Goal: Information Seeking & Learning: Find contact information

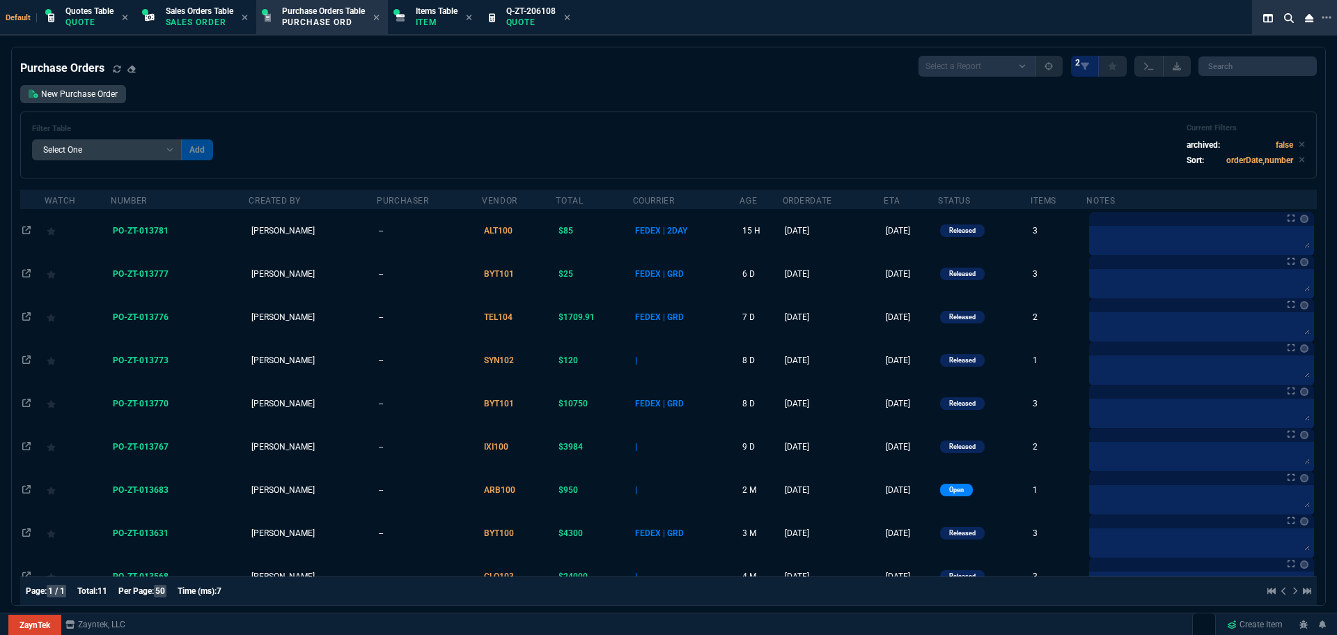
select select "4: SHAD"
select select
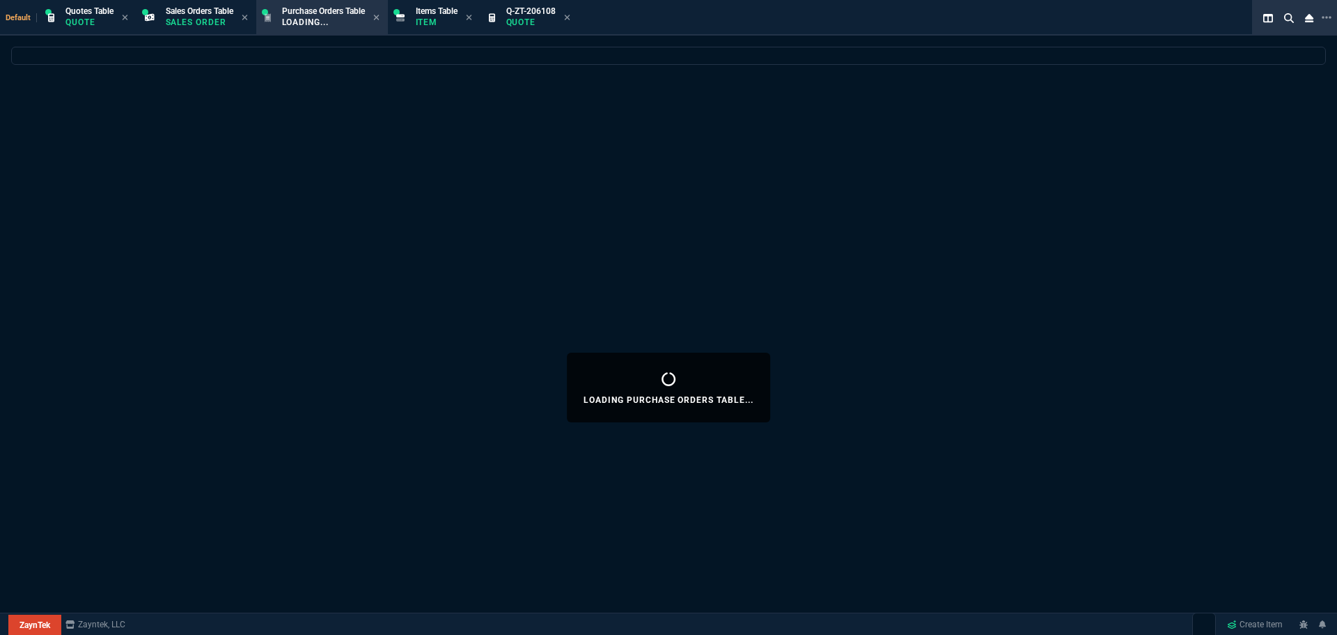
select select "4: SHAD"
select select
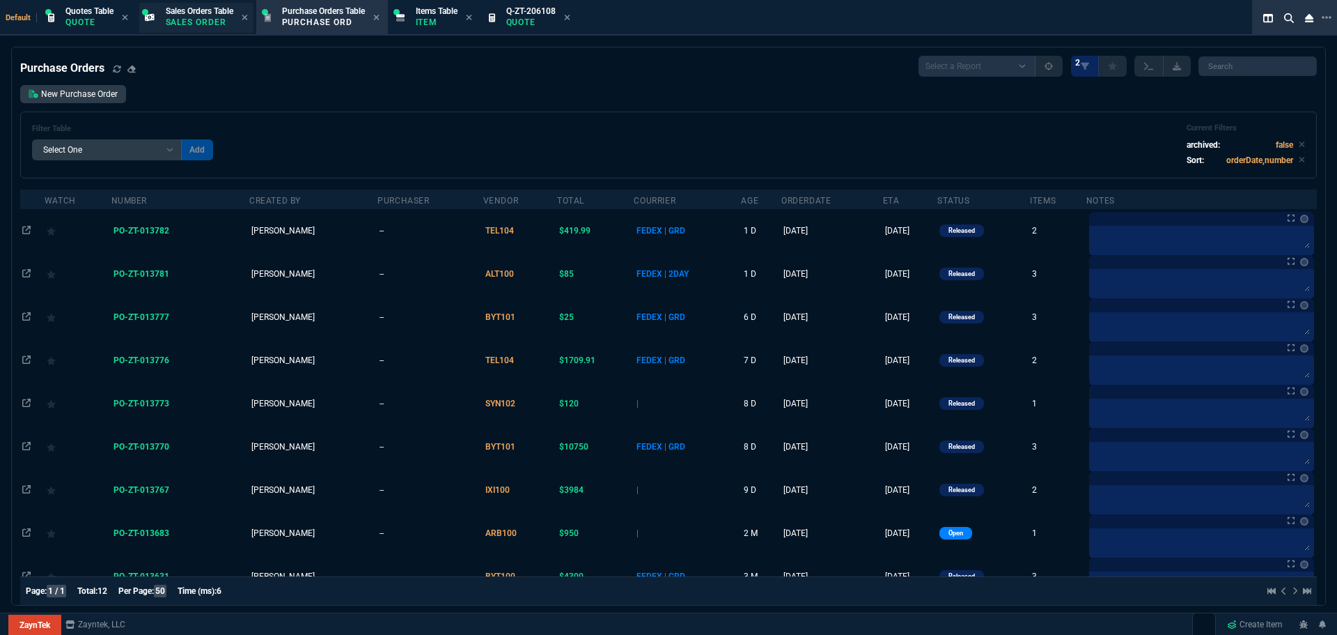
click at [201, 15] on span "Sales Orders Table" at bounding box center [200, 11] width 68 height 10
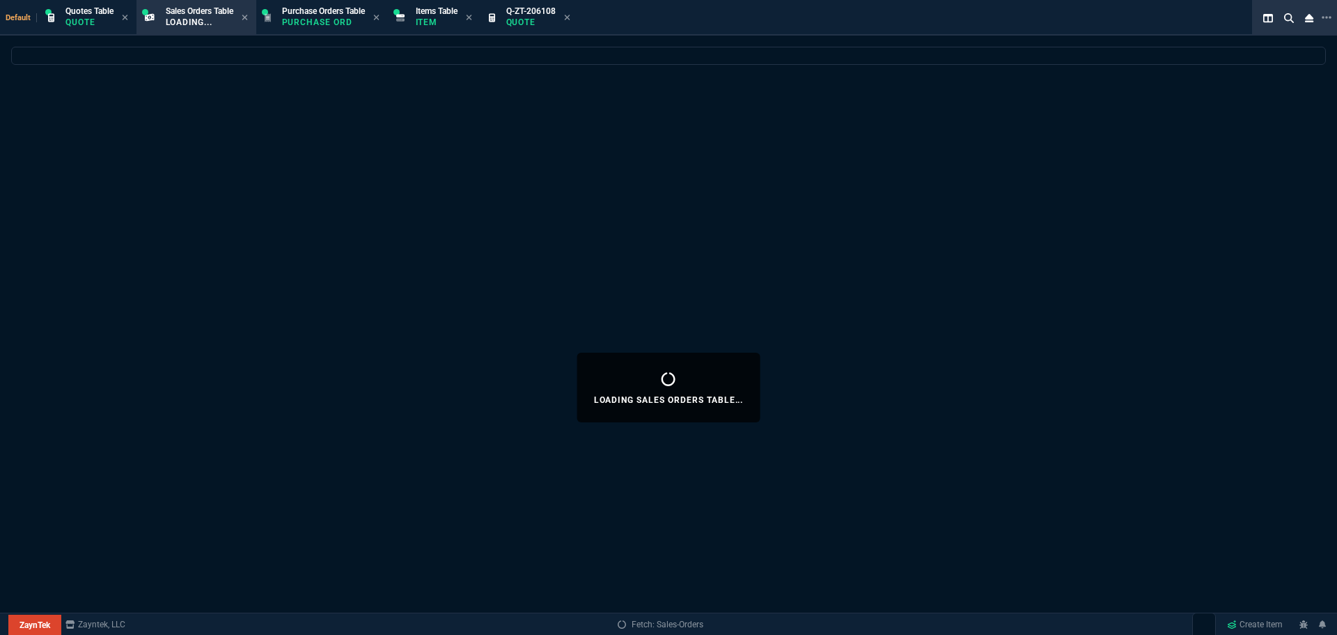
select select
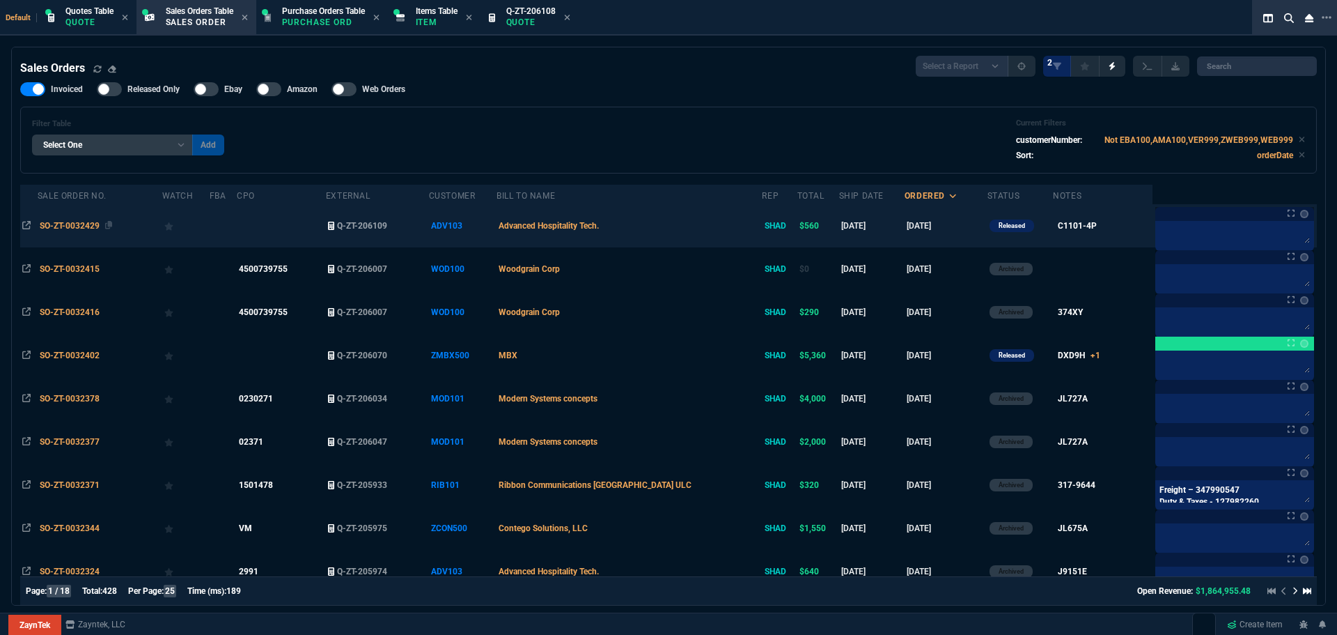
click at [73, 225] on span "SO-ZT-0032429" at bounding box center [70, 226] width 60 height 10
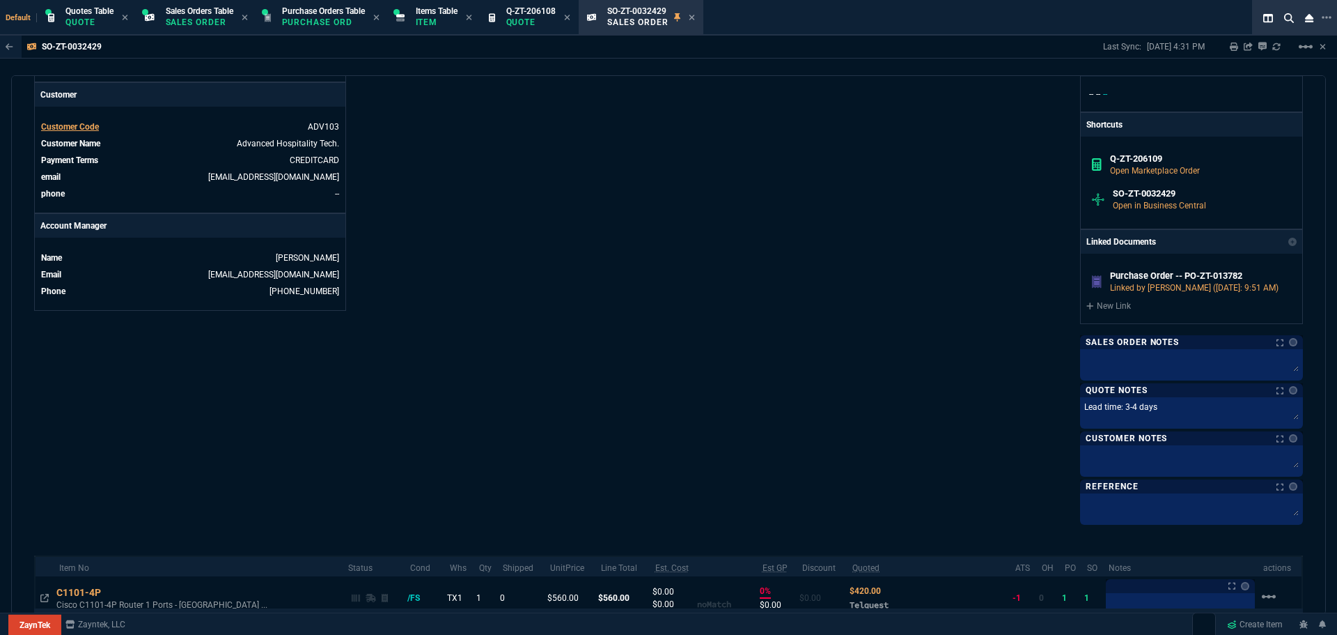
scroll to position [667, 0]
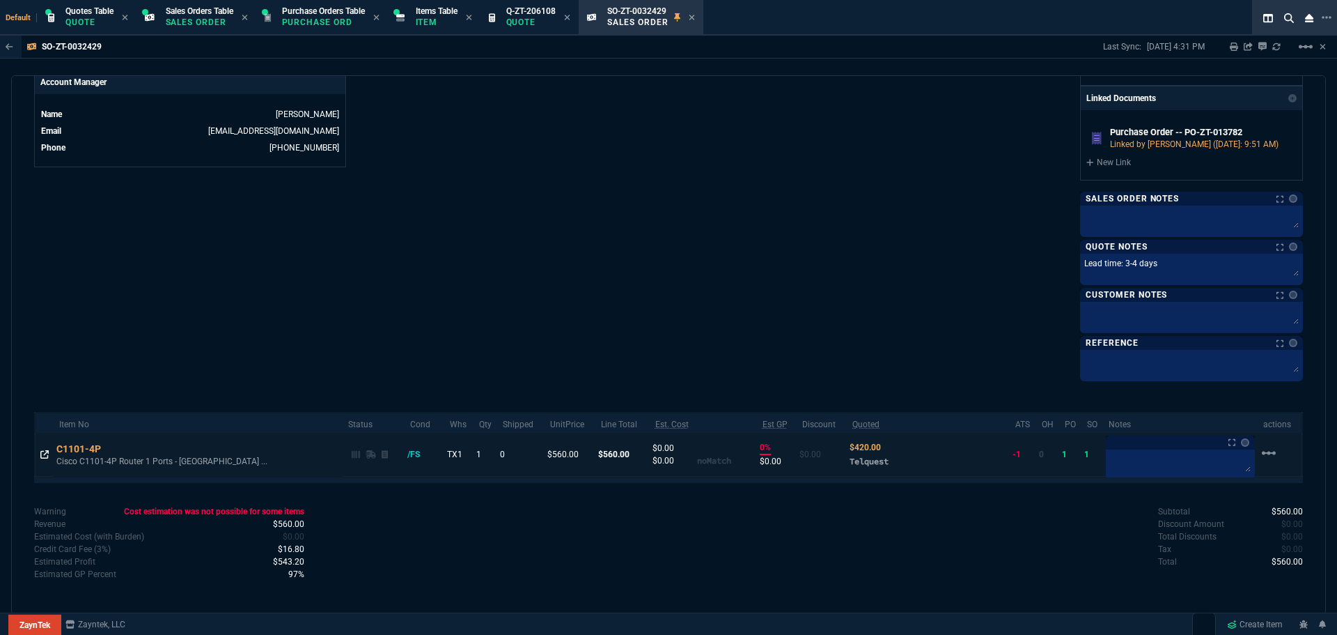
click at [44, 457] on icon at bounding box center [44, 454] width 8 height 8
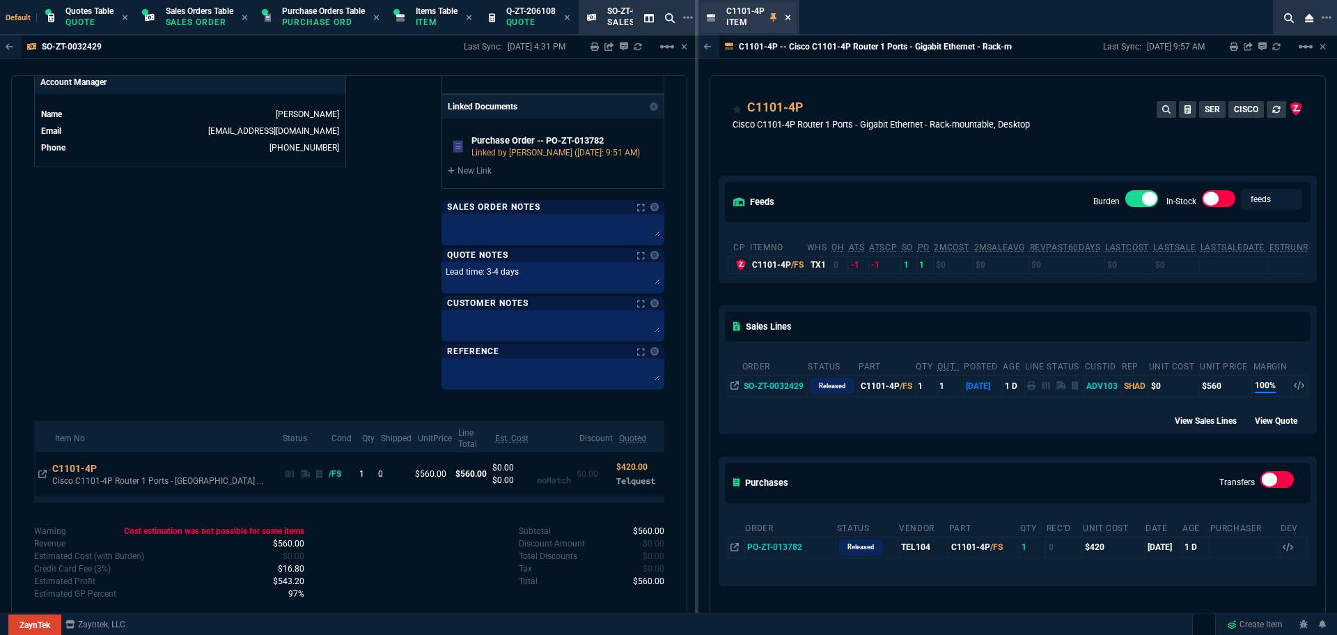
click at [785, 19] on icon at bounding box center [788, 17] width 6 height 8
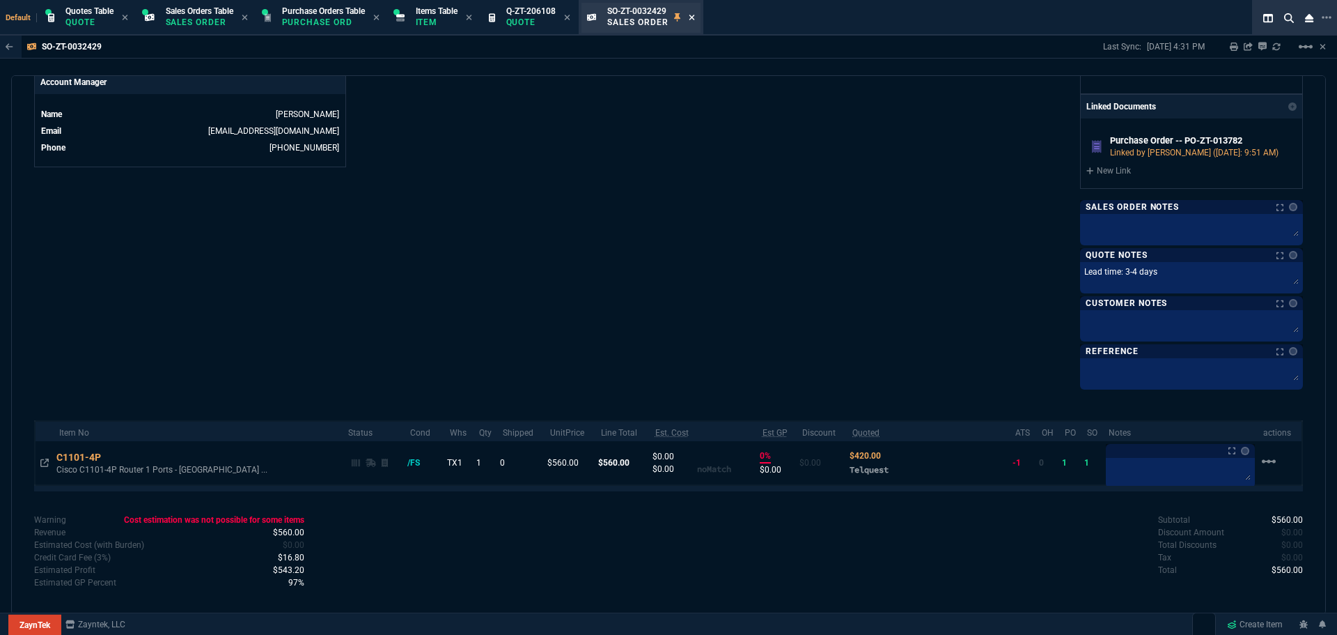
click at [695, 19] on icon at bounding box center [692, 17] width 6 height 8
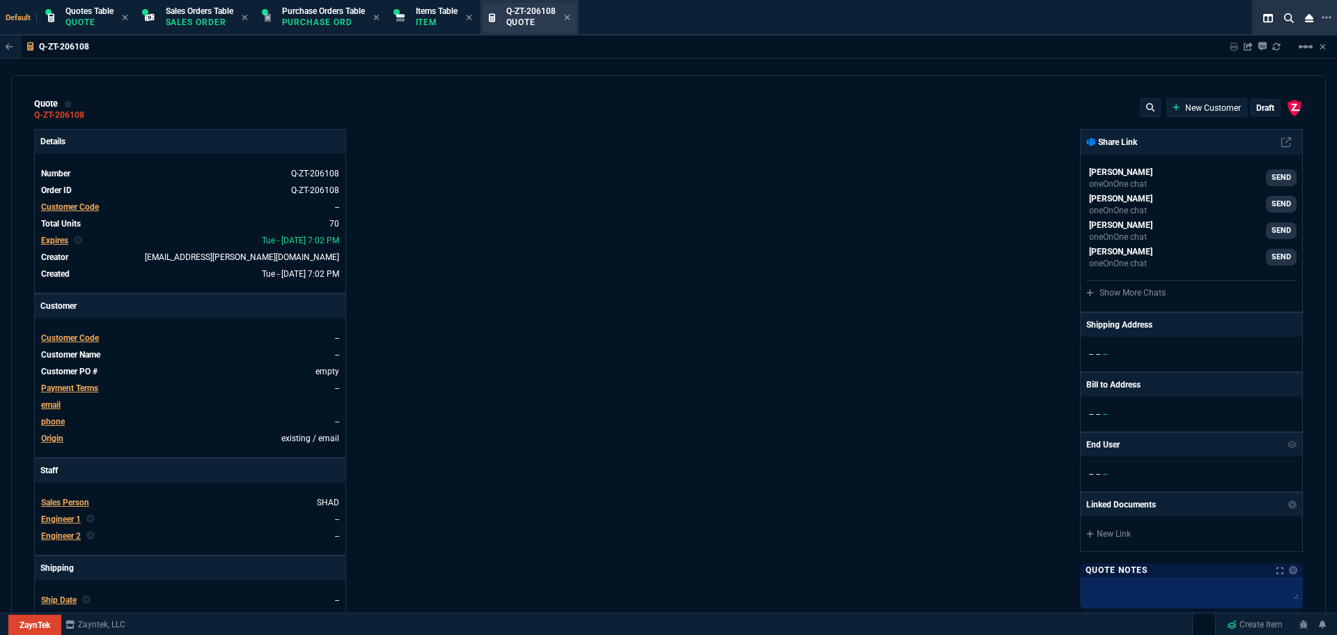
type input "91"
type input "4165"
type input "92"
type input "3695"
type input "53"
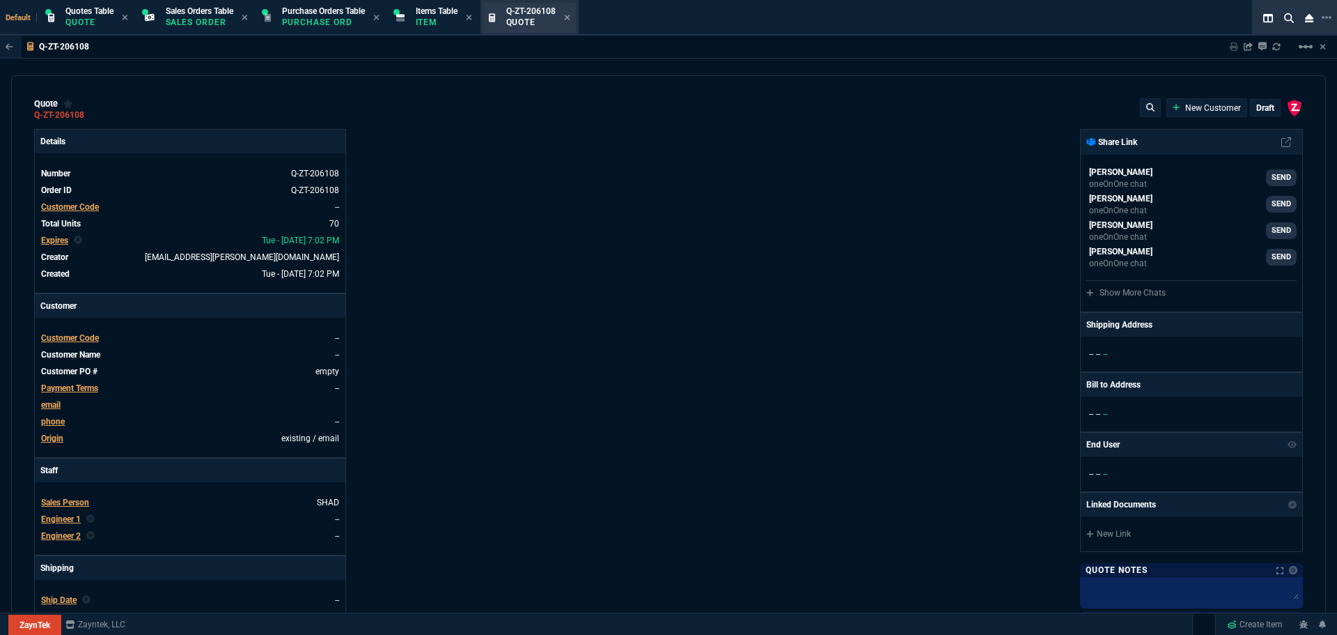
type input "2399"
type input "75"
type input "2995"
type input "41"
type input "659"
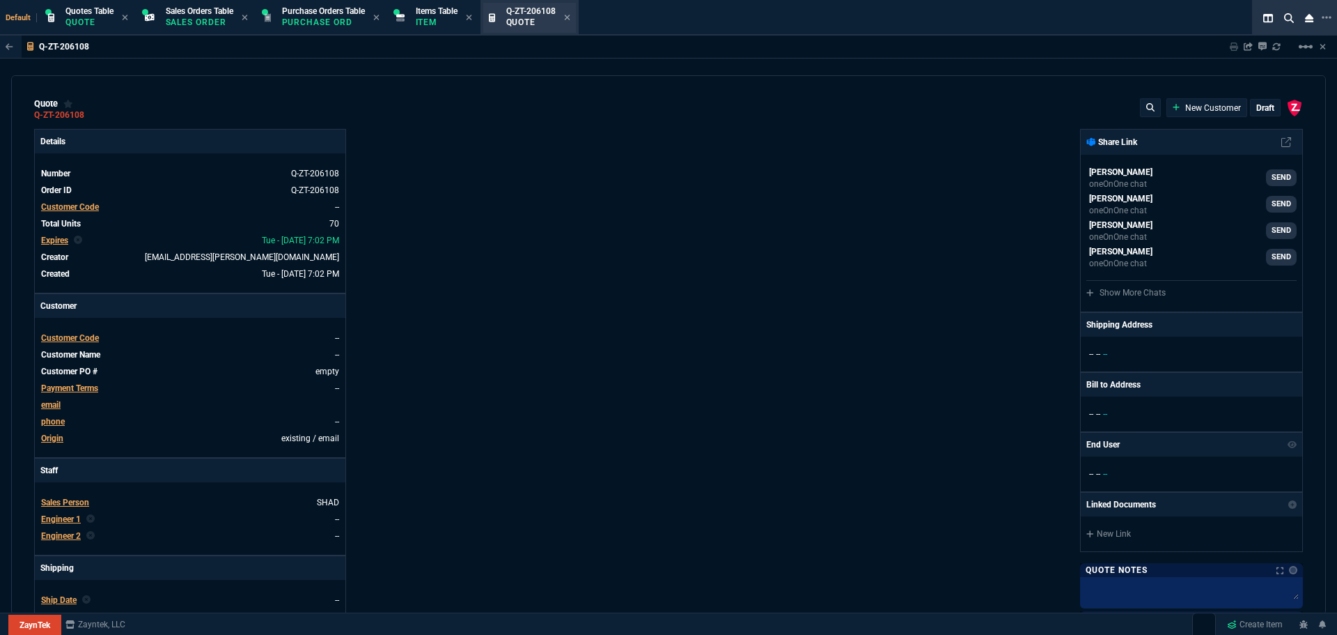
type input "41"
type input "550"
type input "76"
type input "755"
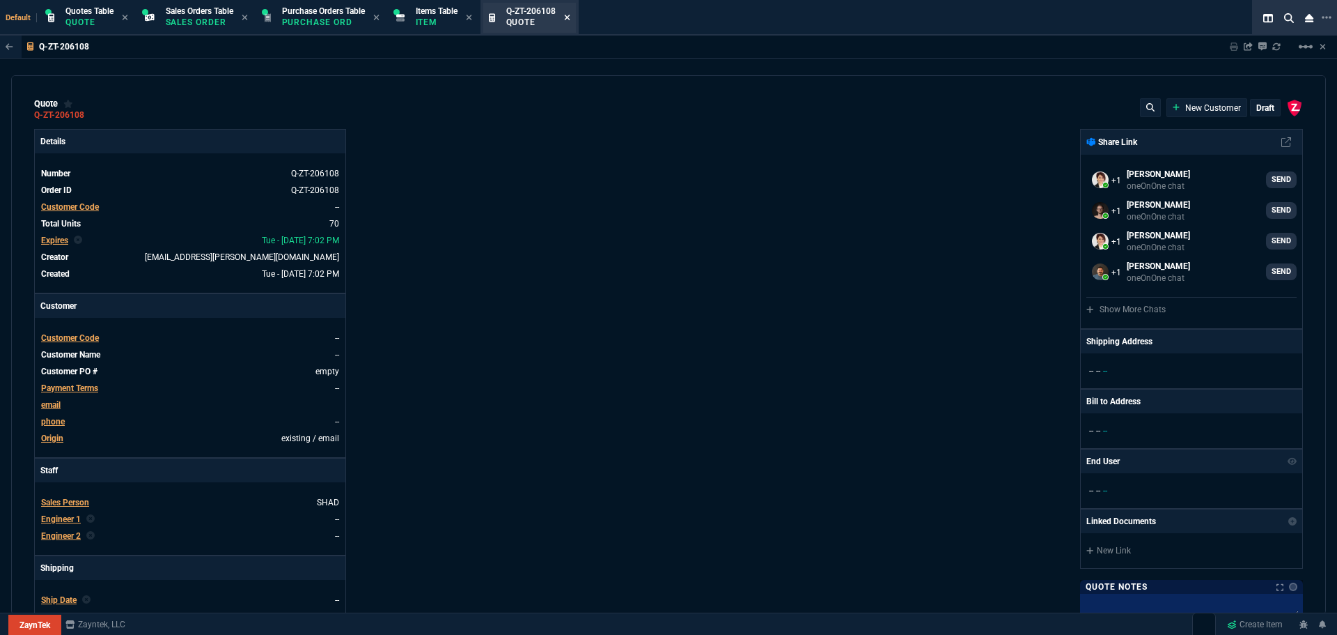
type input "5311"
type input "2427"
type input "75"
type input "59"
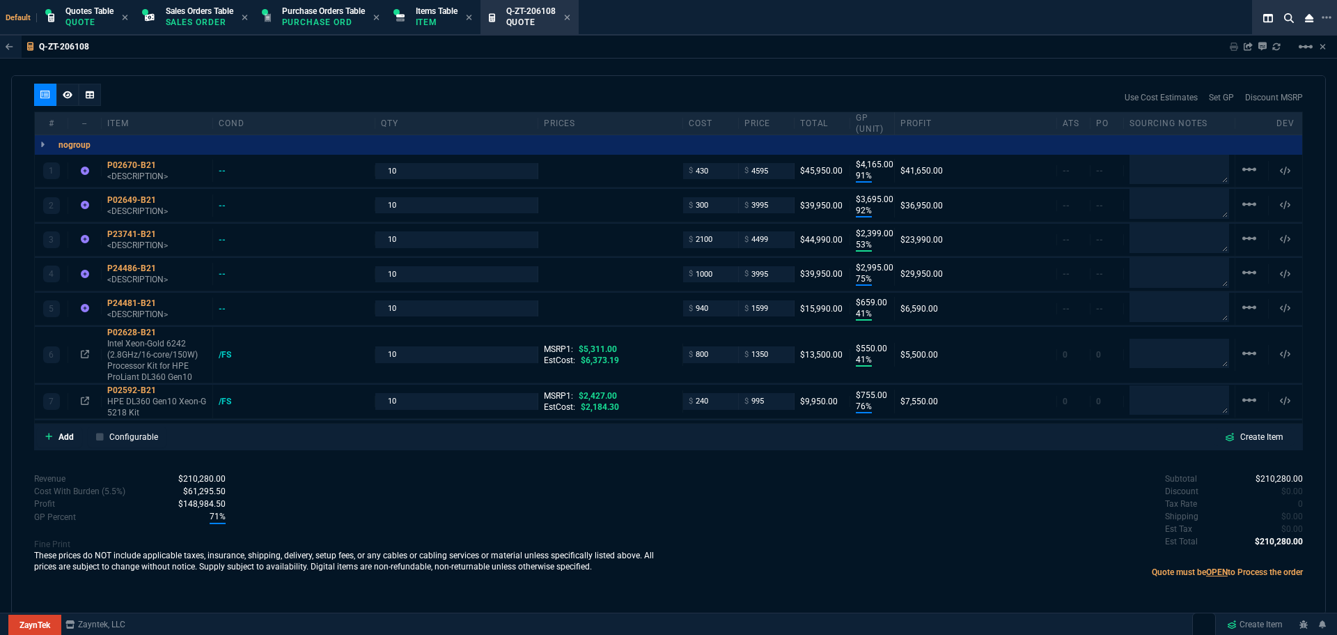
scroll to position [798, 0]
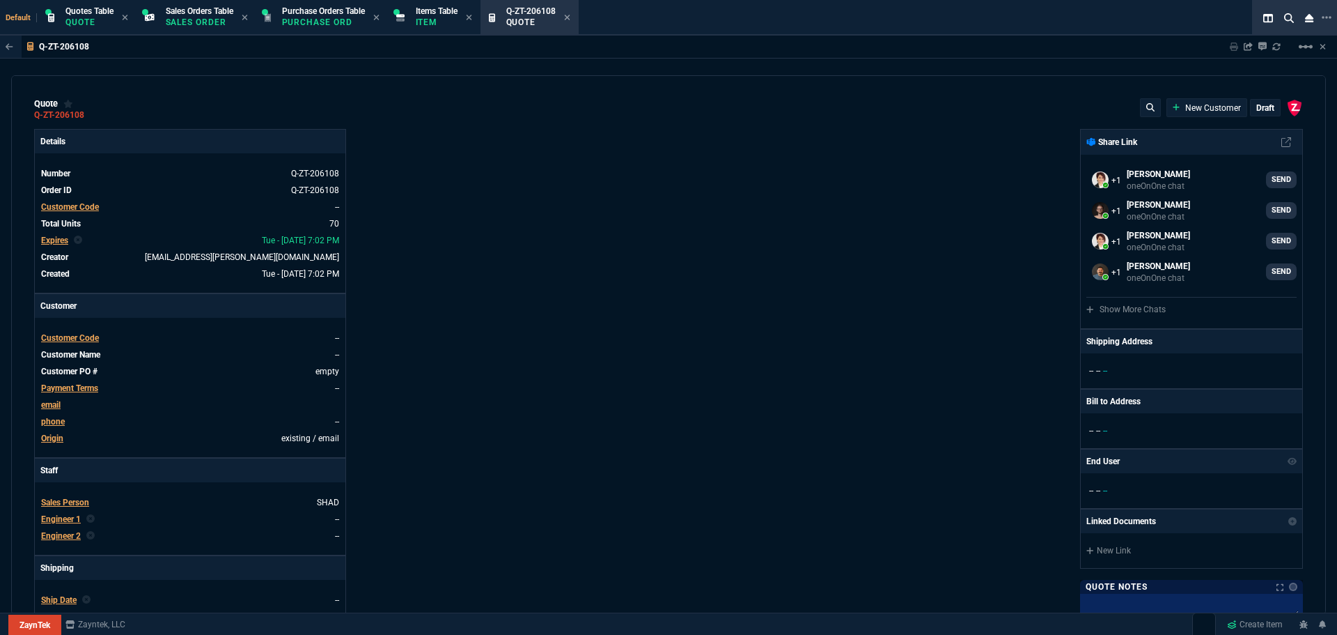
select select "4: SHAD"
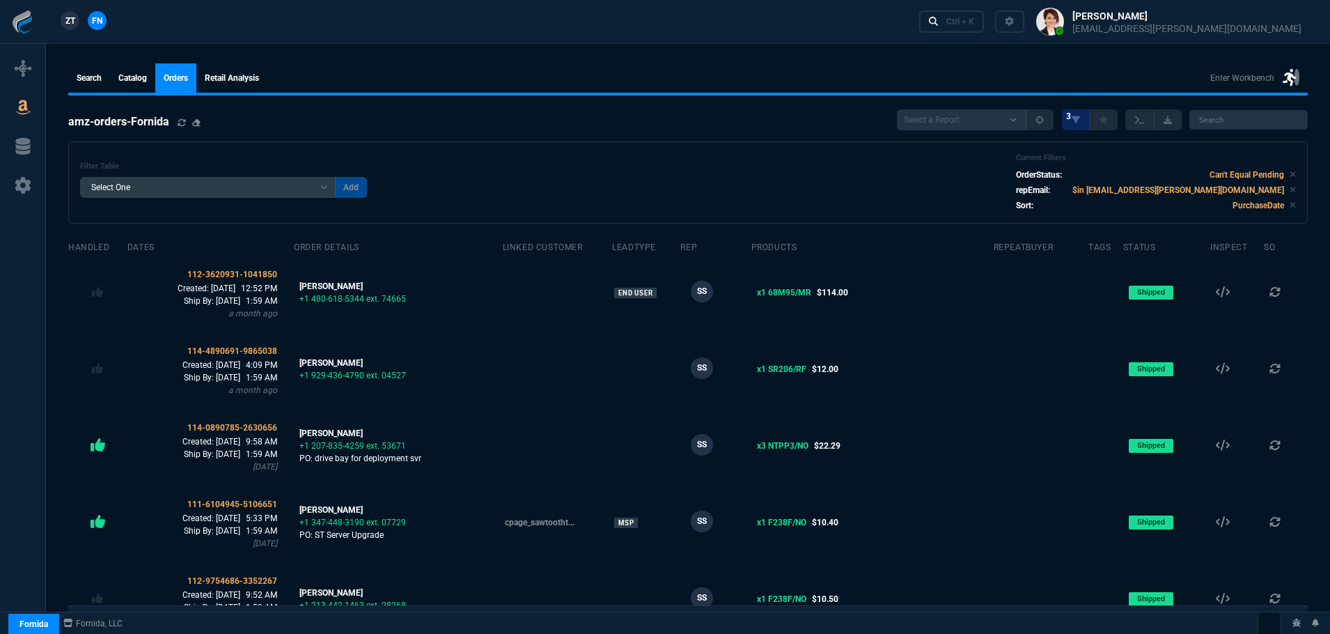
select select
click at [68, 15] on span "ZT" at bounding box center [70, 21] width 10 height 13
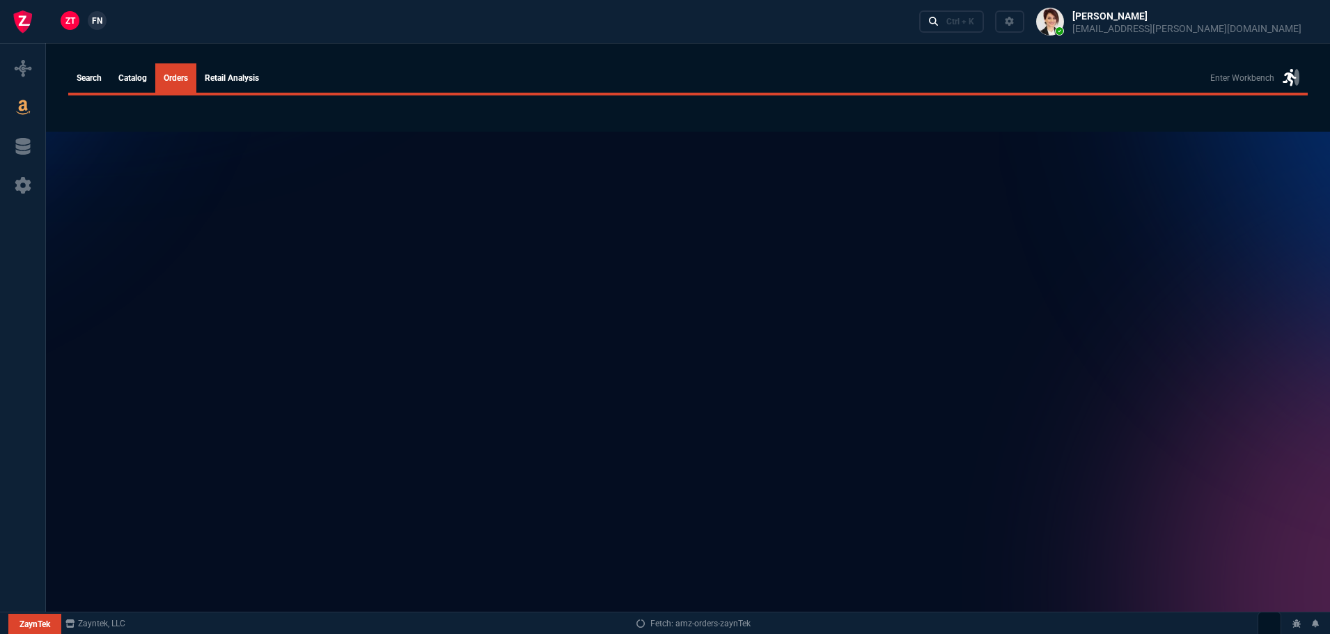
select select
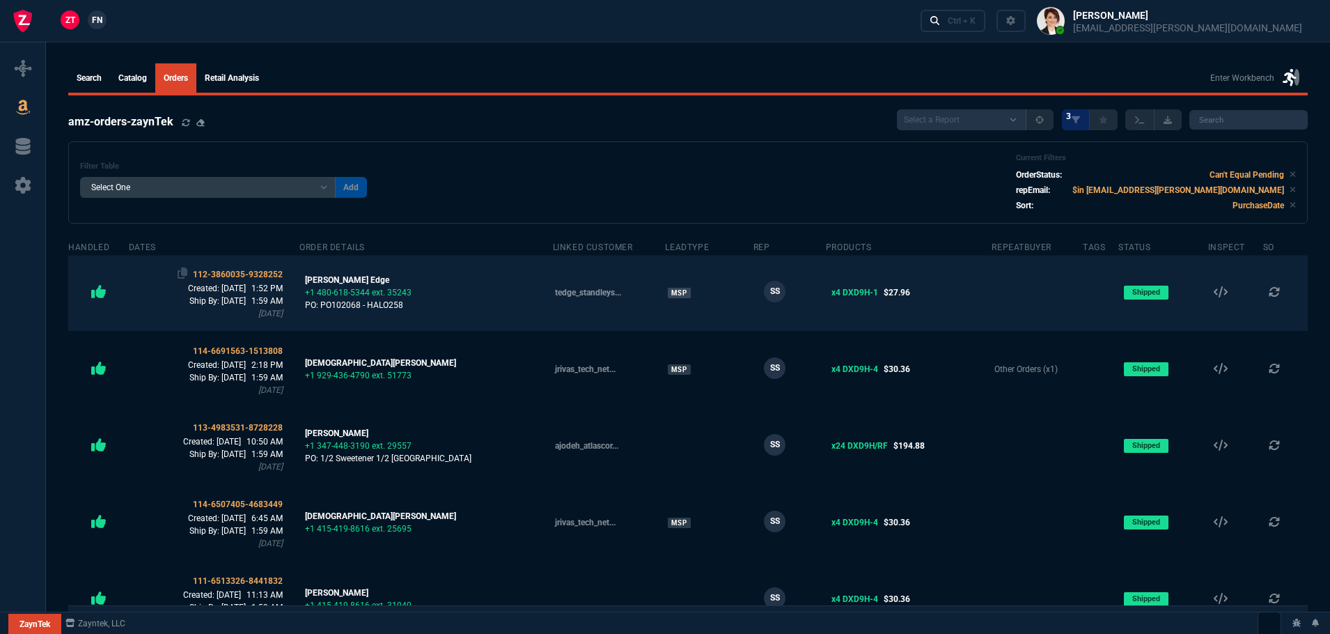
click at [261, 271] on span "112-3860035-9328252" at bounding box center [238, 275] width 90 height 10
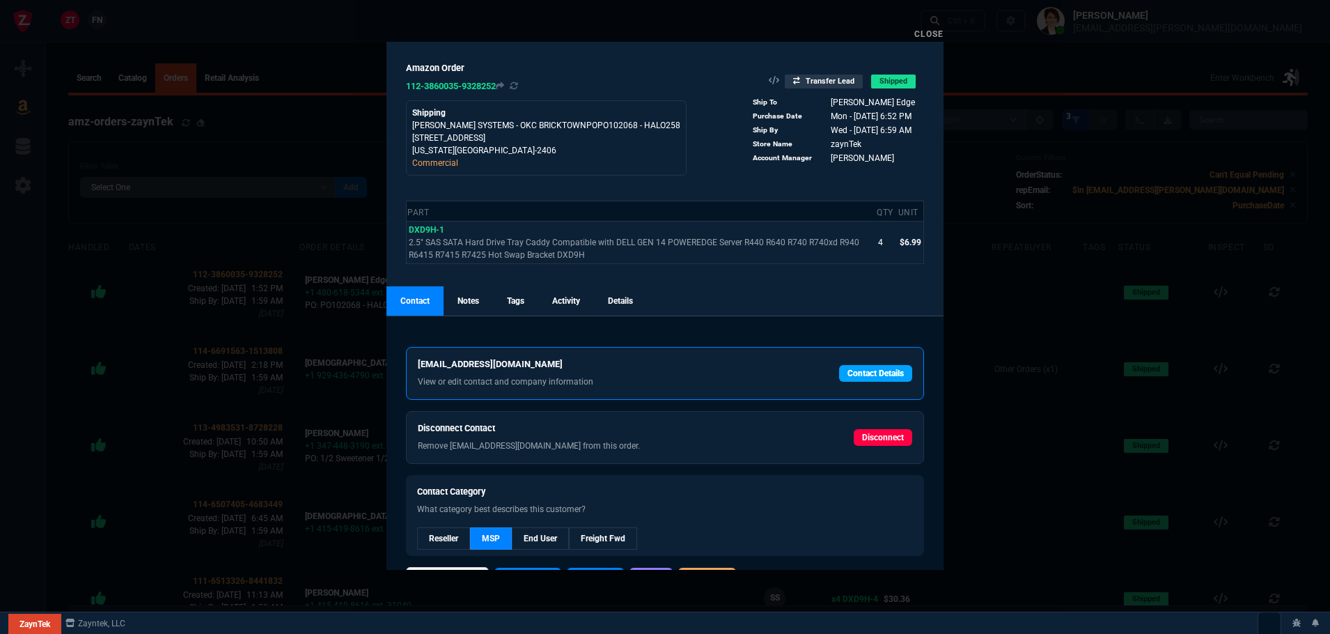
click at [864, 375] on link "Contact Details" at bounding box center [875, 373] width 73 height 17
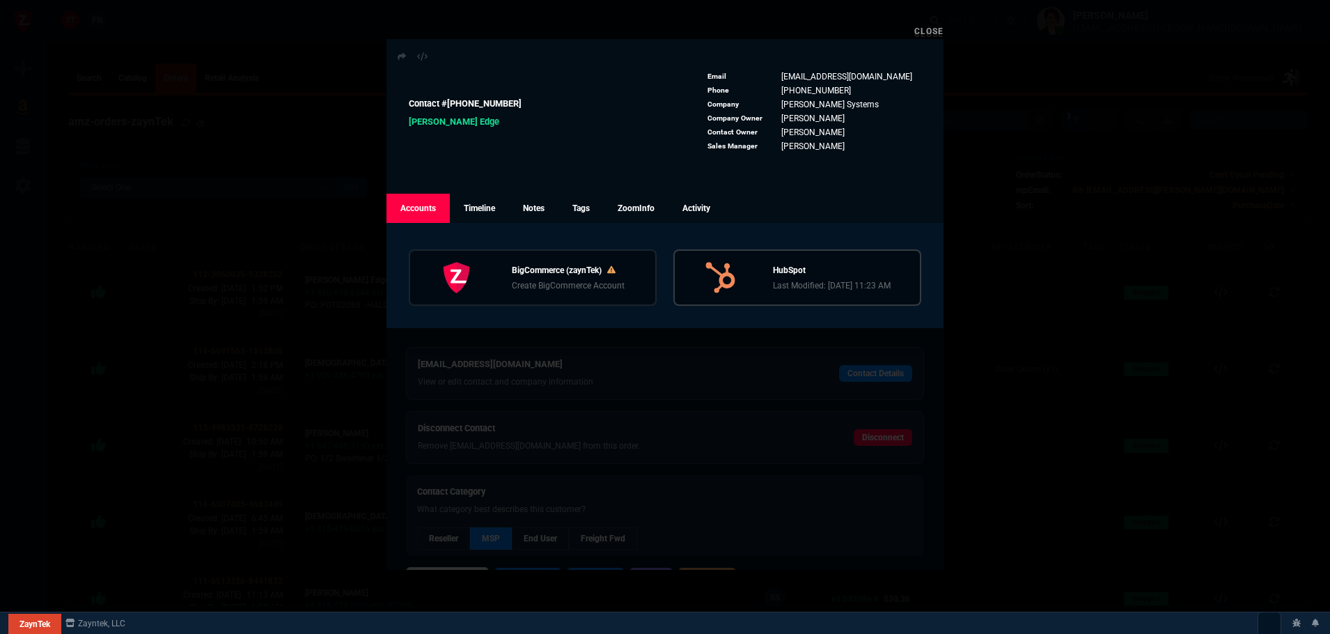
click at [841, 279] on p "Last Modified: [DATE] 11:23 AM" at bounding box center [832, 285] width 118 height 13
